Goal: Transaction & Acquisition: Book appointment/travel/reservation

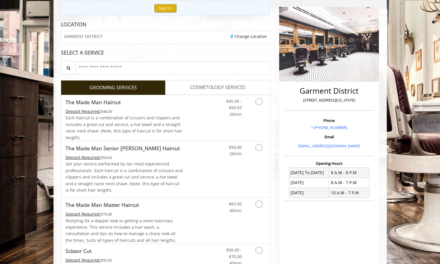
scroll to position [70, 0]
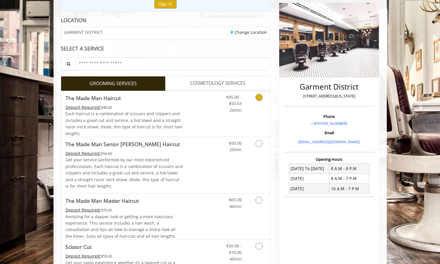
click at [257, 98] on icon "Grooming services" at bounding box center [258, 97] width 7 height 7
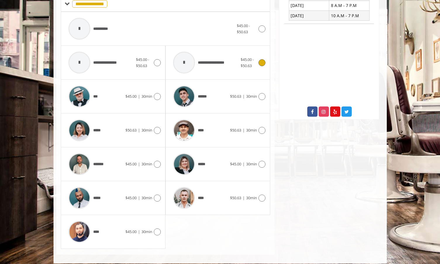
scroll to position [246, 0]
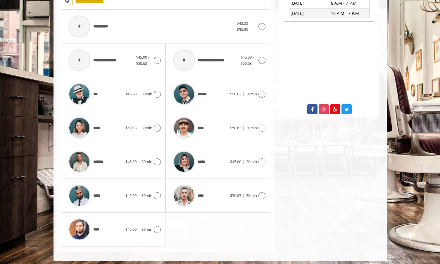
click at [161, 192] on div "***** $45.00 | 30min" at bounding box center [113, 196] width 105 height 34
click at [158, 193] on icon at bounding box center [157, 195] width 7 height 7
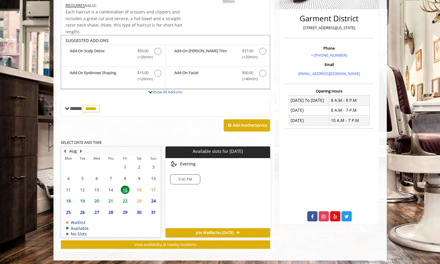
scroll to position [138, 0]
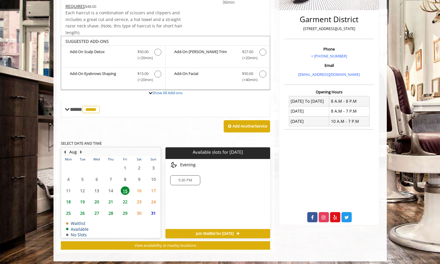
click at [124, 188] on span "15" at bounding box center [125, 191] width 9 height 8
click at [187, 178] on span "5:30 PM" at bounding box center [185, 180] width 14 height 5
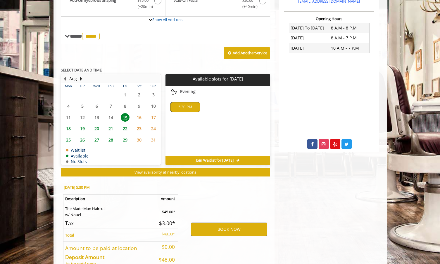
scroll to position [242, 0]
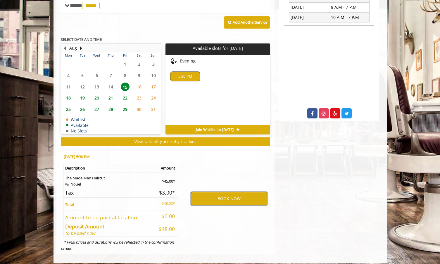
click at [231, 195] on button "BOOK NOW" at bounding box center [229, 198] width 76 height 13
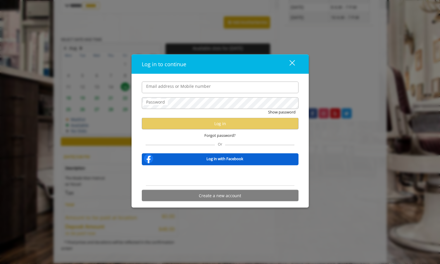
click at [303, 153] on div "Email address or Mobile number Password Show password Log in Forgot password? O…" at bounding box center [219, 141] width 177 height 134
click at [202, 88] on label "Email address or Mobile number" at bounding box center [178, 86] width 70 height 6
click at [202, 88] on input "Email address or Mobile number" at bounding box center [220, 87] width 157 height 12
type input "**********"
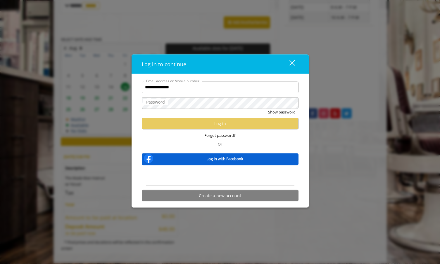
click at [226, 177] on div "Sign in with Google. Opens in new tab" at bounding box center [220, 175] width 54 height 13
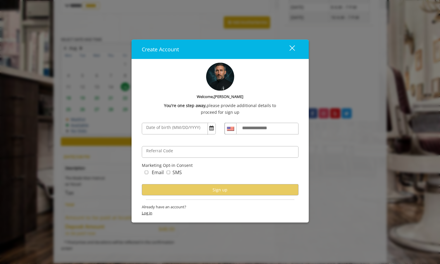
click at [147, 212] on span "Log in" at bounding box center [220, 213] width 157 height 6
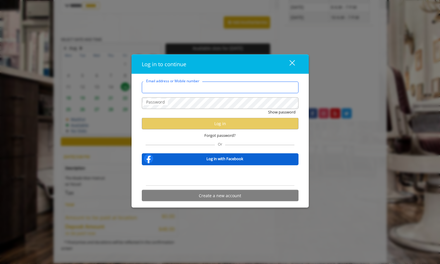
type input "**********"
click at [227, 134] on span "Forgot password?" at bounding box center [219, 135] width 31 height 6
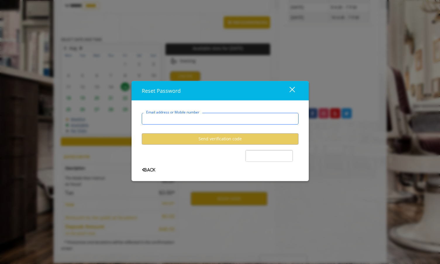
type input "**********"
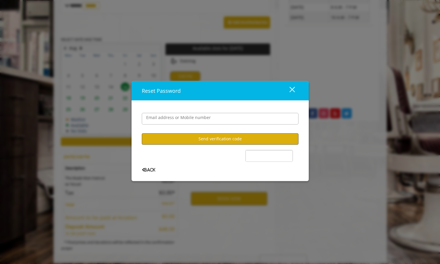
click at [209, 138] on button "Send verification code" at bounding box center [220, 138] width 157 height 11
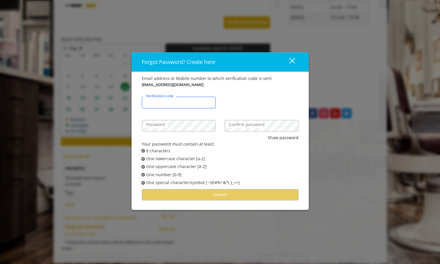
click at [181, 100] on input "Verification code" at bounding box center [179, 103] width 74 height 12
type input "******"
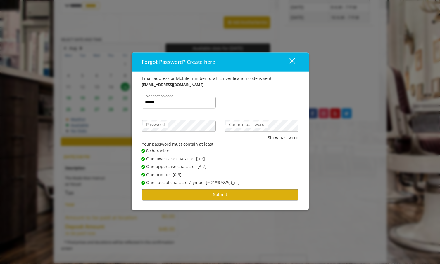
click at [264, 165] on span "✔ Password Satisfies One uppercase character [A-Z]" at bounding box center [222, 167] width 162 height 6
click at [254, 126] on label "Confirm password" at bounding box center [246, 124] width 41 height 6
click at [241, 196] on button "Submit" at bounding box center [220, 194] width 157 height 11
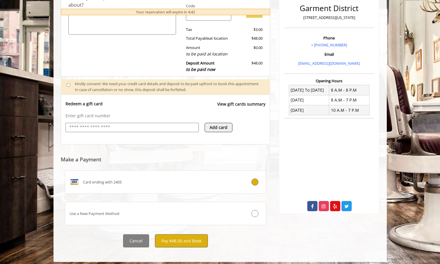
click at [187, 238] on button "Pay $48.00 and Book" at bounding box center [181, 241] width 53 height 13
